Goal: Check status: Check status

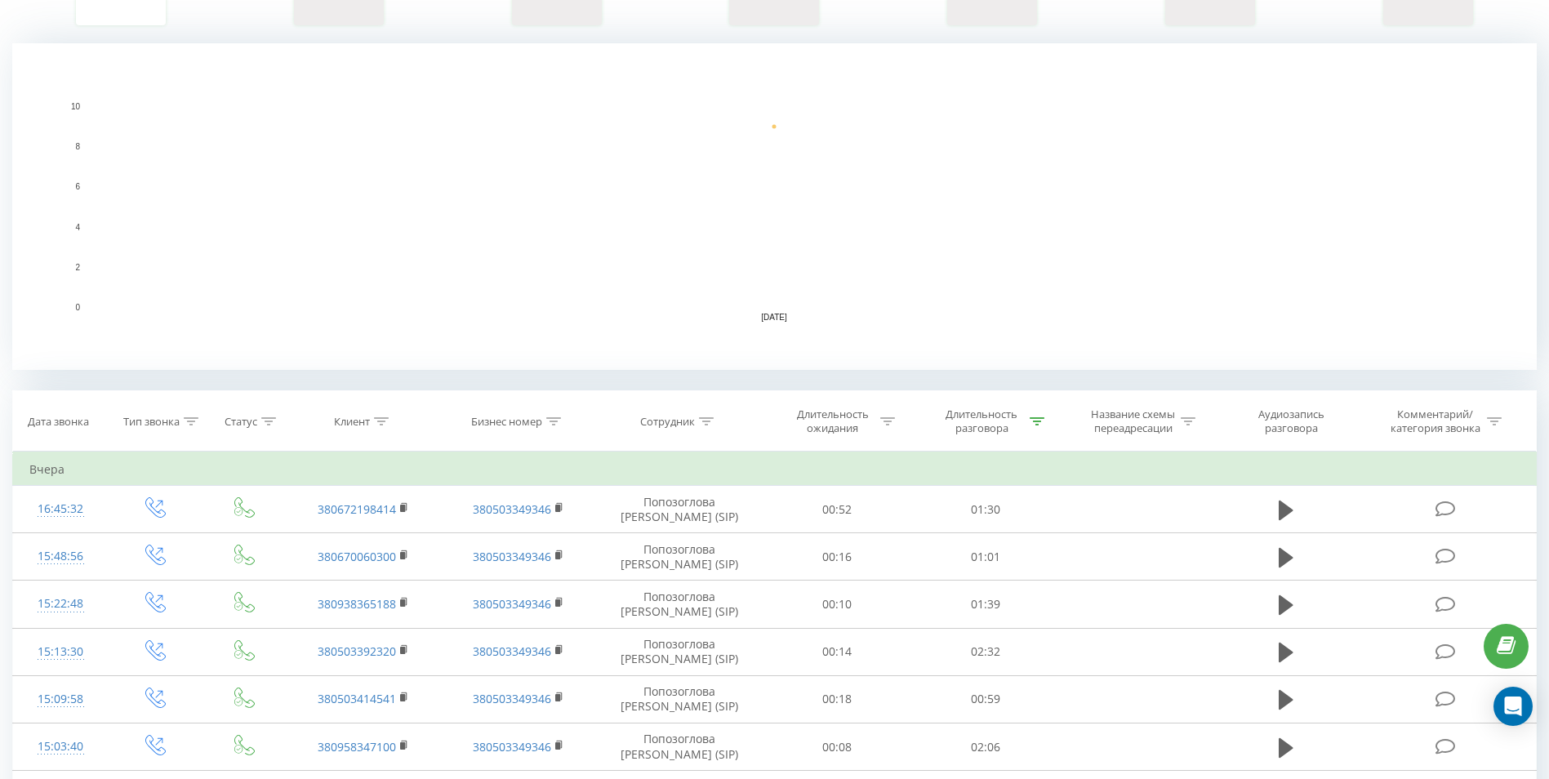
scroll to position [327, 0]
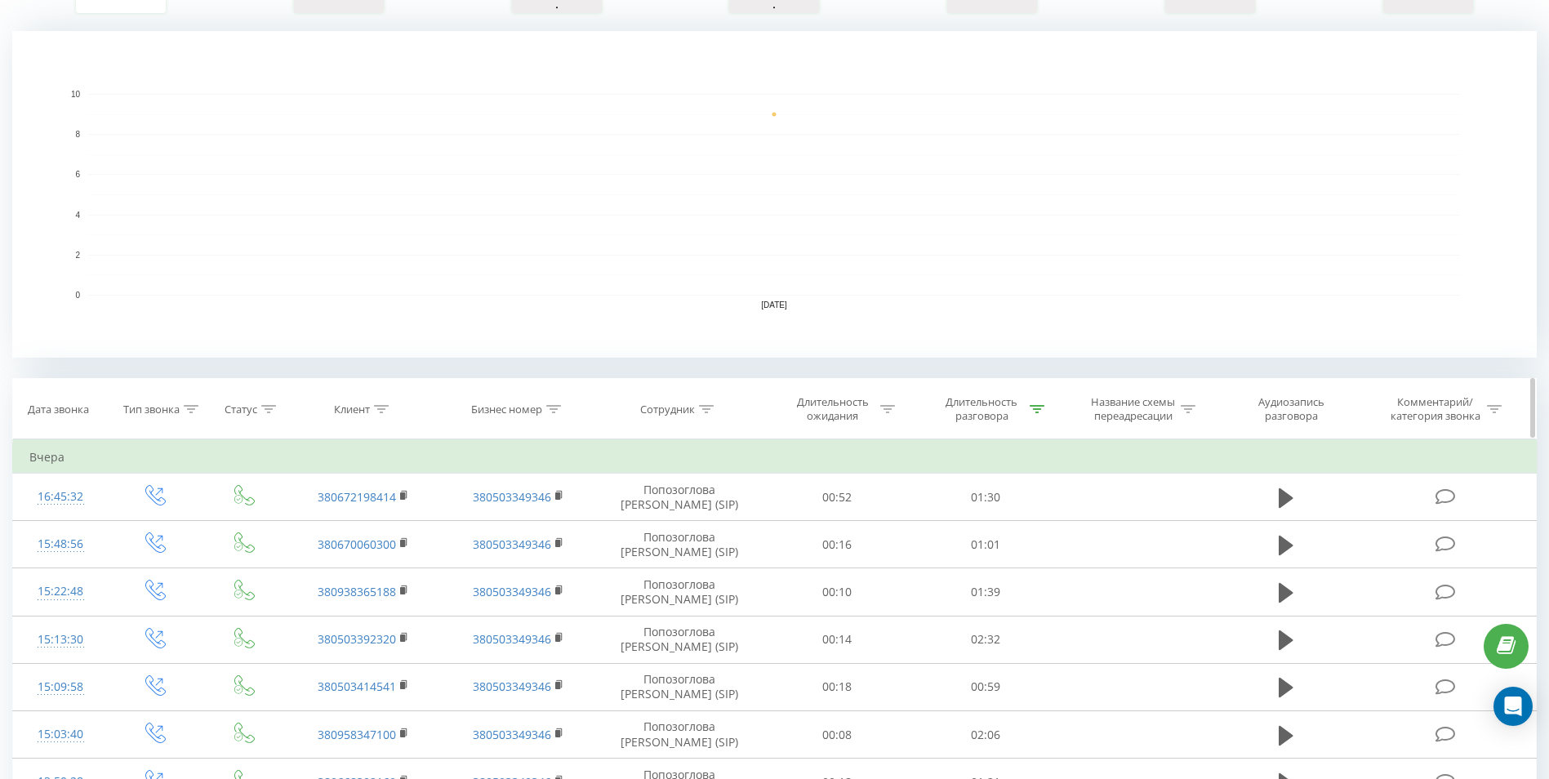
click at [1047, 398] on div "Длительность разговора" at bounding box center [986, 409] width 149 height 28
click at [1029, 418] on div "Длительность разговора" at bounding box center [992, 409] width 106 height 28
click at [1032, 416] on div at bounding box center [1037, 410] width 15 height 14
click at [954, 533] on input "00:40" at bounding box center [986, 526] width 144 height 29
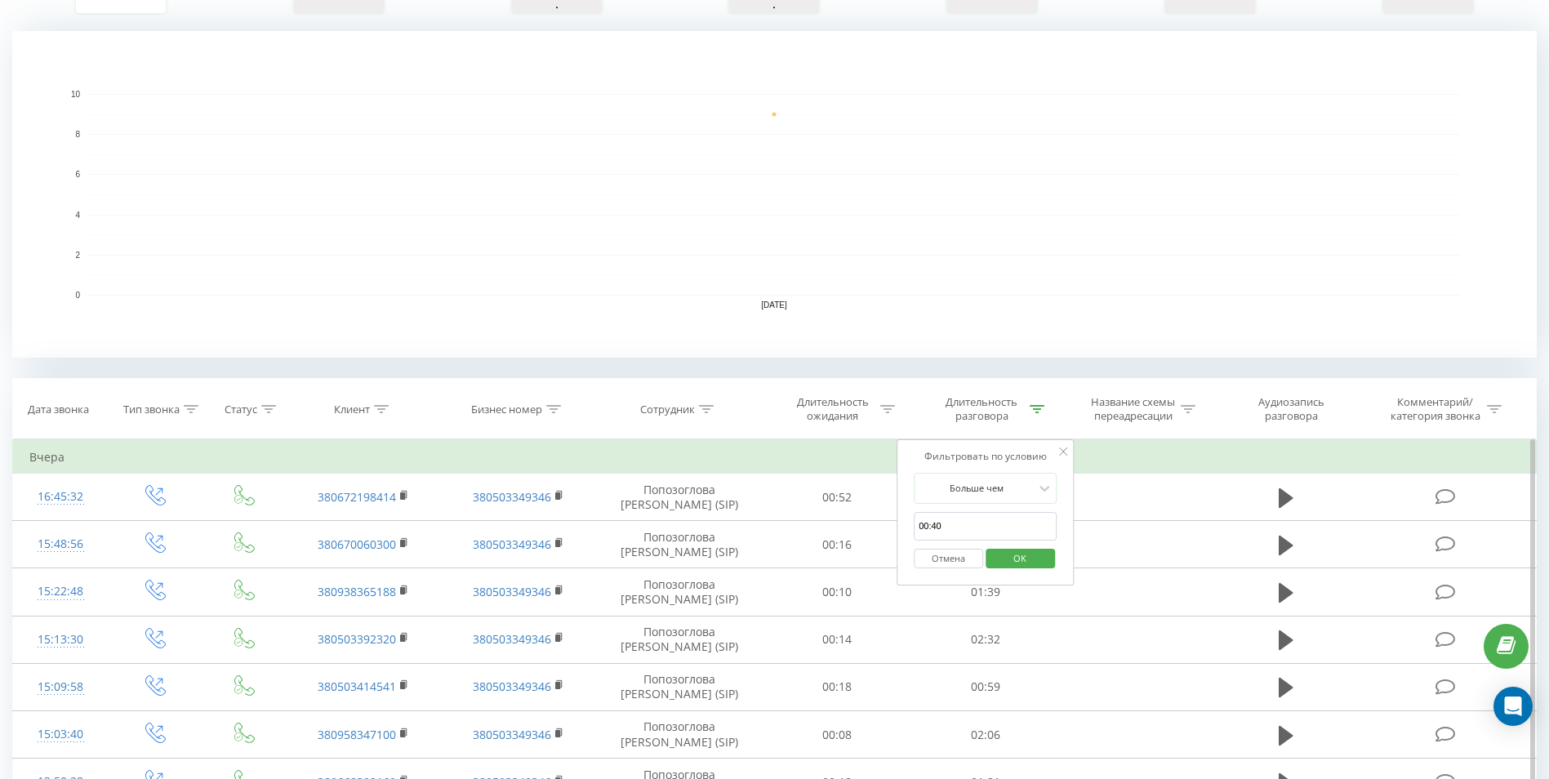
click at [963, 520] on input "00:40" at bounding box center [986, 526] width 144 height 29
click at [963, 520] on input "text" at bounding box center [986, 526] width 144 height 29
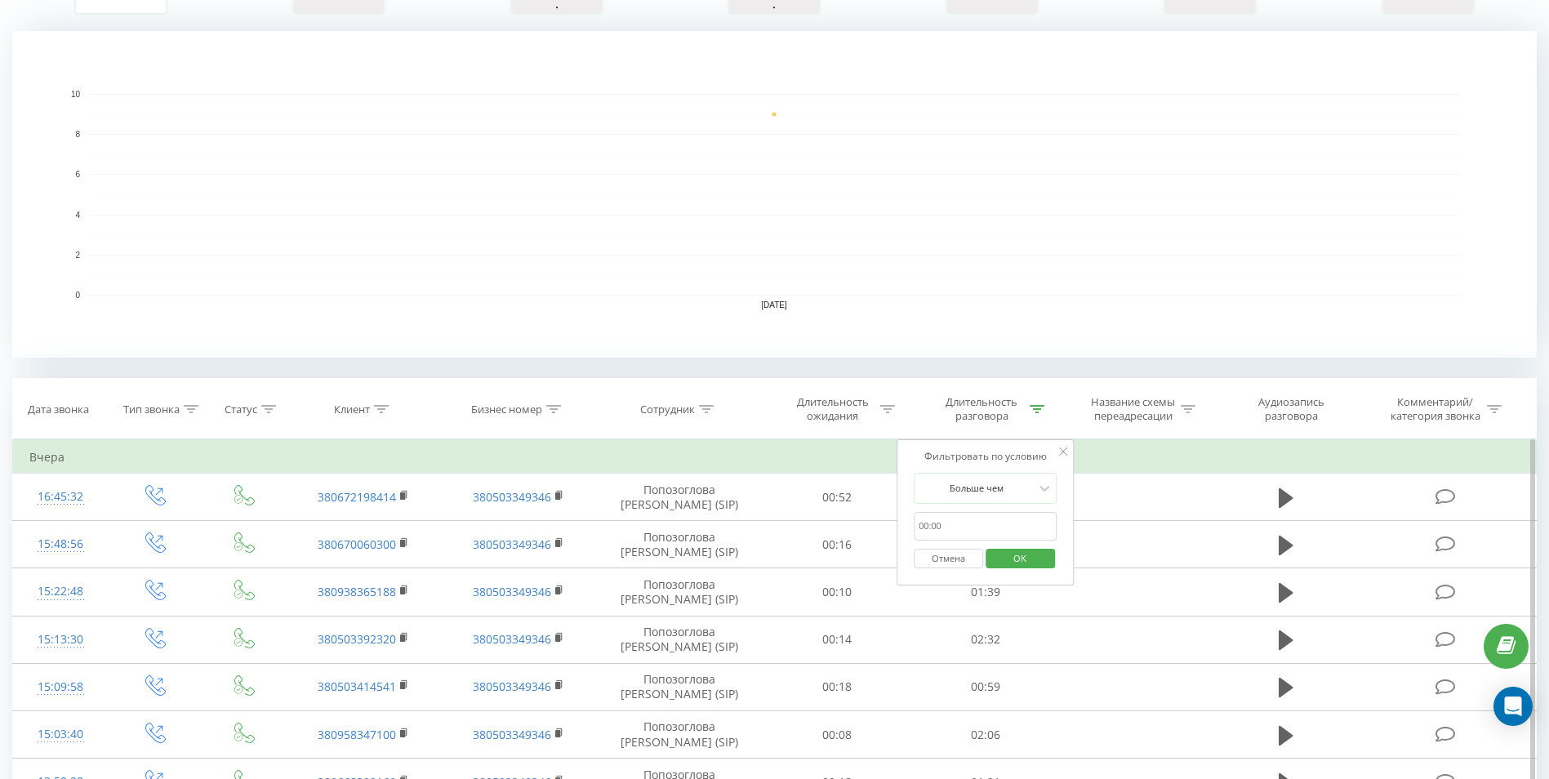
type input "01:00"
click at [1010, 557] on span "OK" at bounding box center [1020, 558] width 46 height 25
